Goal: Task Accomplishment & Management: Complete application form

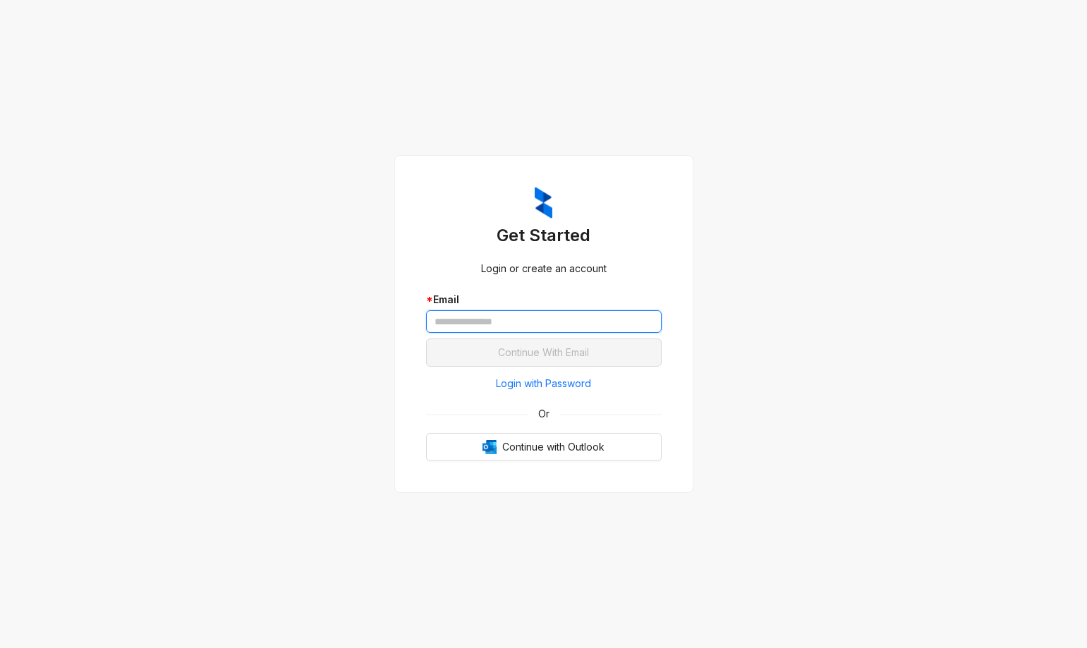
click at [452, 320] on input "text" at bounding box center [544, 321] width 236 height 23
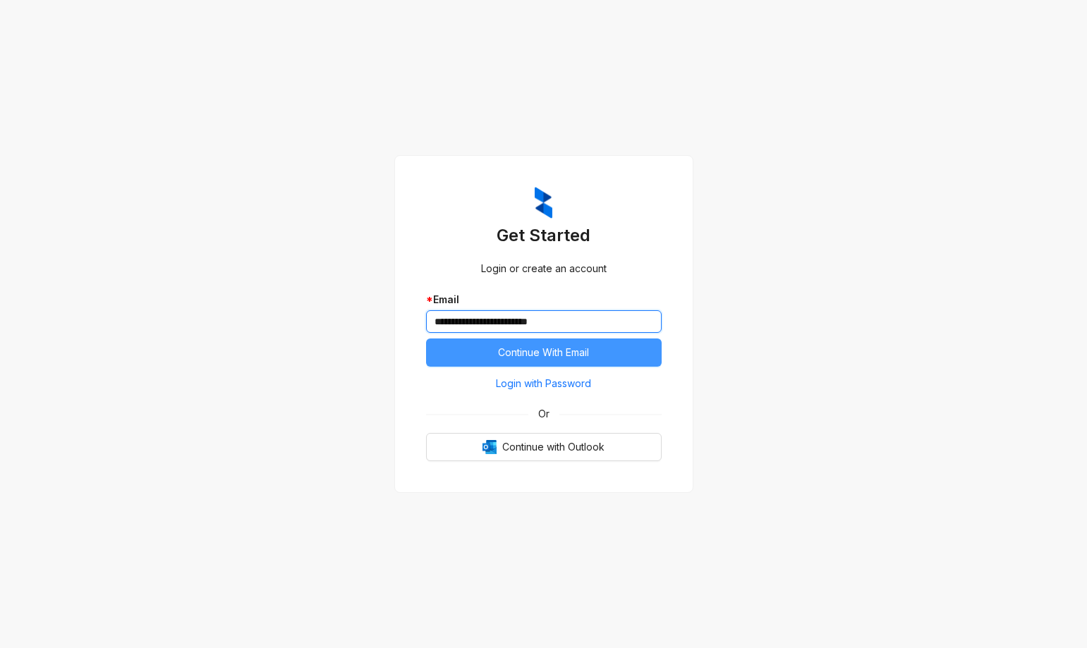
type input "**********"
click at [618, 358] on button "Continue With Email" at bounding box center [544, 353] width 236 height 28
click at [622, 362] on button "Continue With Email" at bounding box center [544, 353] width 236 height 28
